Goal: Check status: Check status

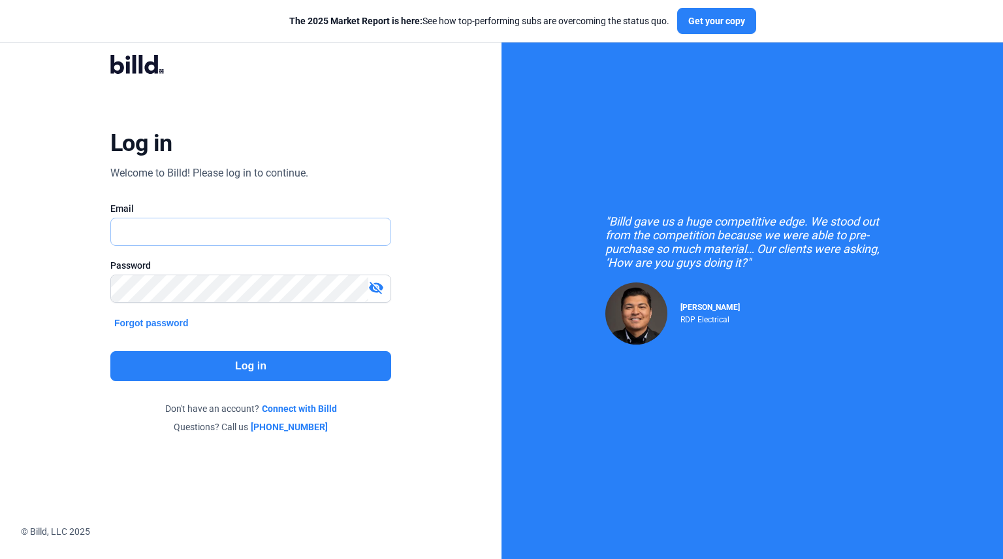
click at [241, 221] on input "text" at bounding box center [251, 231] width 280 height 27
type input "[EMAIL_ADDRESS][DOMAIN_NAME]"
click at [247, 366] on button "Log in" at bounding box center [250, 366] width 281 height 30
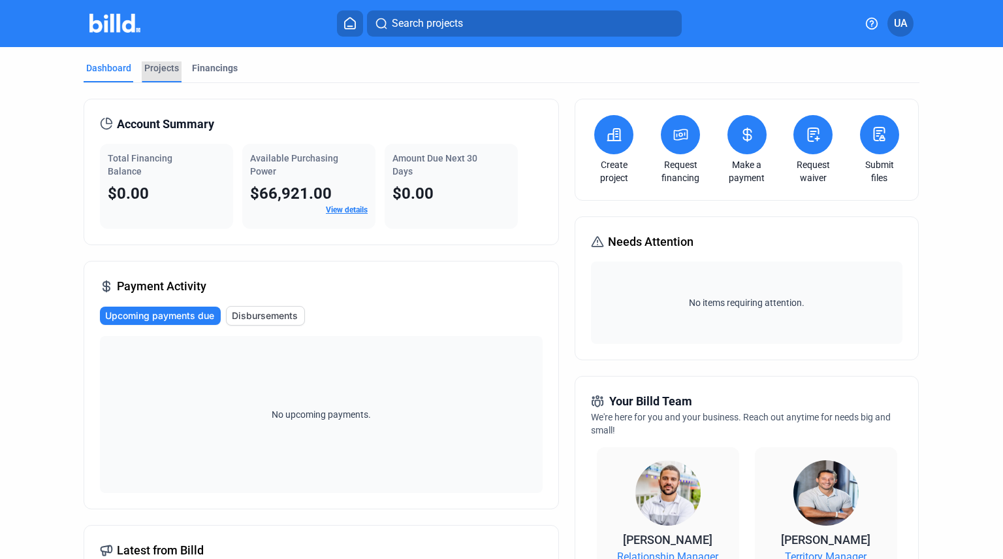
click at [157, 63] on div "Projects" at bounding box center [161, 67] width 35 height 13
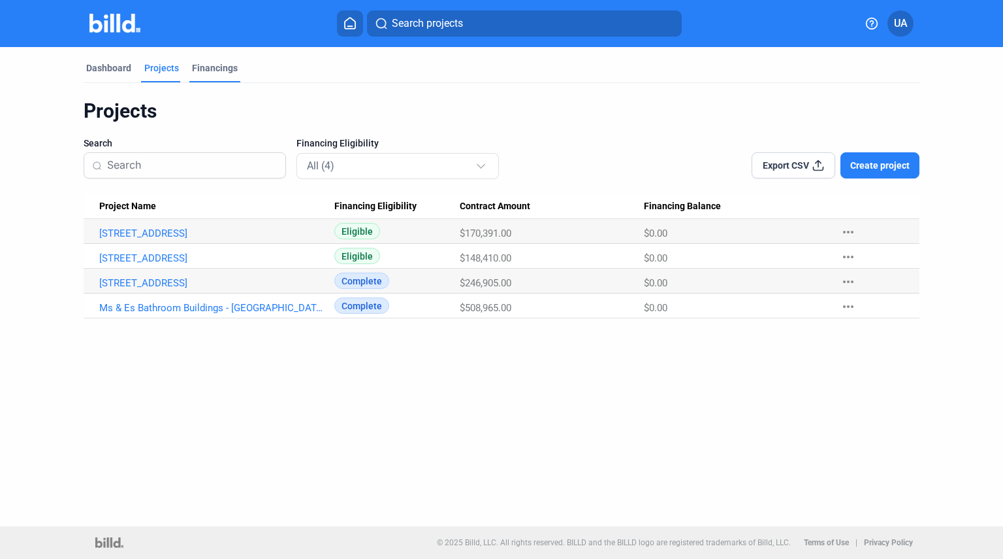
click at [199, 65] on div "Financings" at bounding box center [215, 67] width 46 height 13
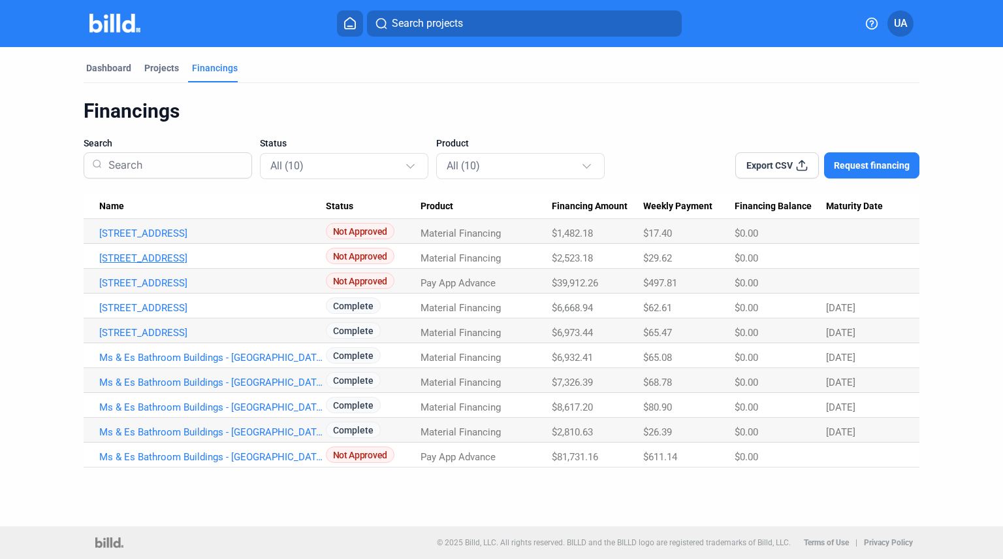
click at [220, 258] on link "[STREET_ADDRESS]" at bounding box center [212, 258] width 227 height 12
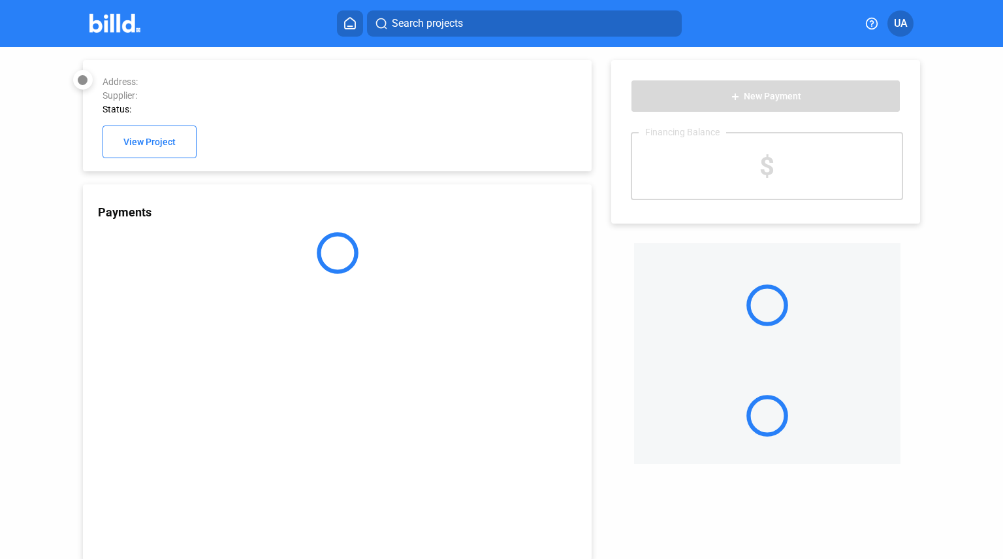
click at [225, 259] on div at bounding box center [337, 253] width 509 height 42
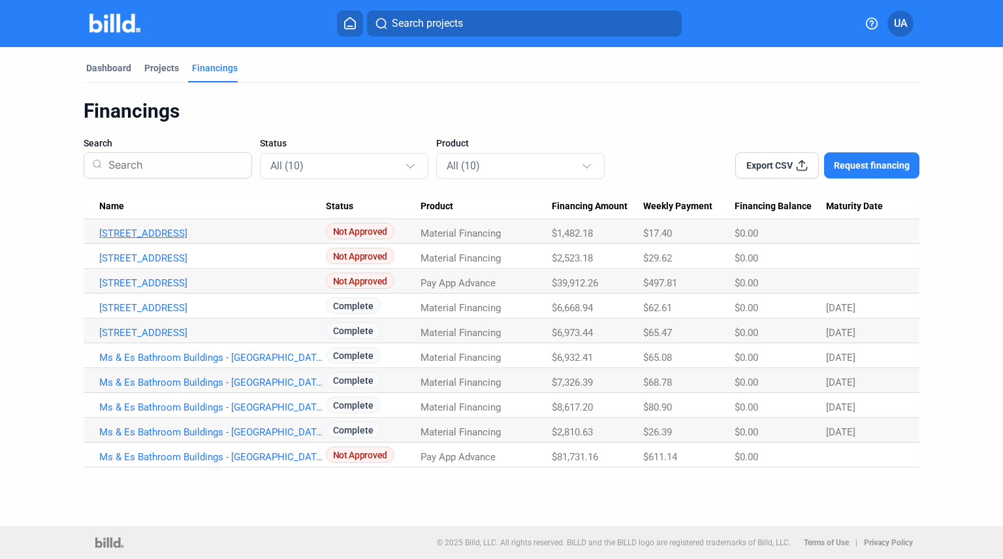
click at [195, 230] on link "[STREET_ADDRESS]" at bounding box center [212, 233] width 227 height 12
click at [186, 232] on link "[STREET_ADDRESS]" at bounding box center [212, 233] width 227 height 12
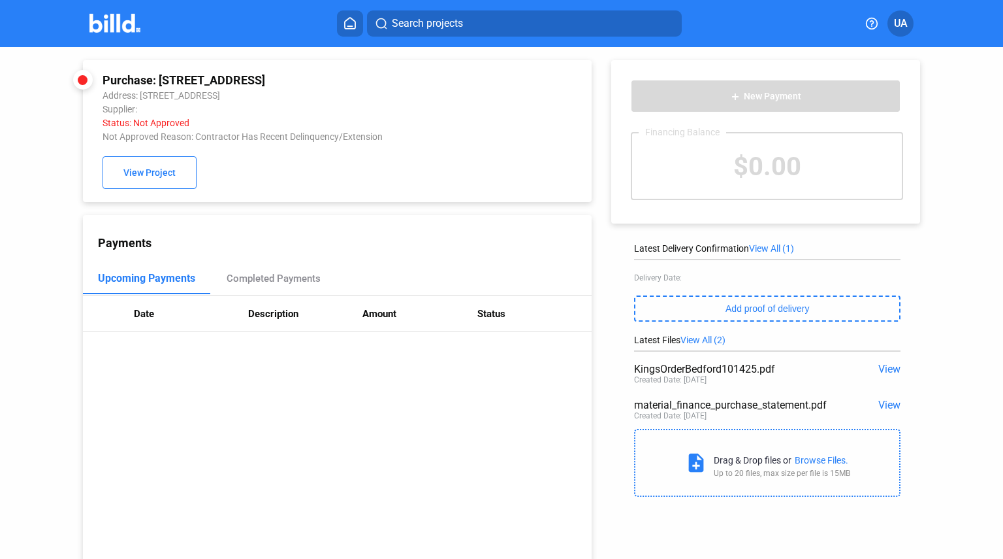
drag, startPoint x: 387, startPoint y: 139, endPoint x: 197, endPoint y: 144, distance: 190.2
click at [197, 142] on div "Not Approved Reason: Contractor Has Recent Delinquency/Extension" at bounding box center [291, 136] width 376 height 10
click at [415, 242] on div "Payments" at bounding box center [345, 243] width 494 height 14
